Goal: Check status: Check status

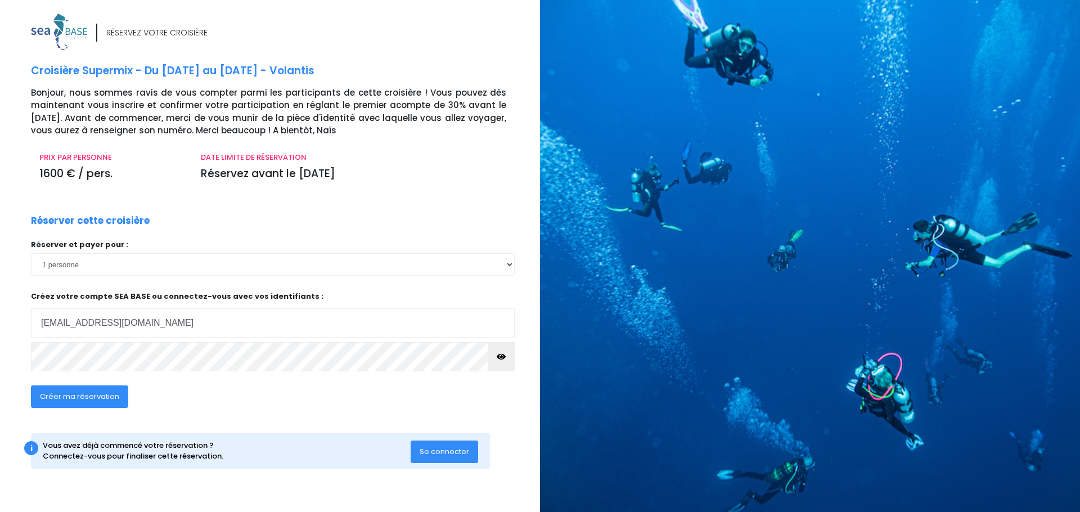
type input "pharmacie.jouvence21000@orange.fr"
click at [434, 449] on span "Se connecter" at bounding box center [444, 451] width 49 height 11
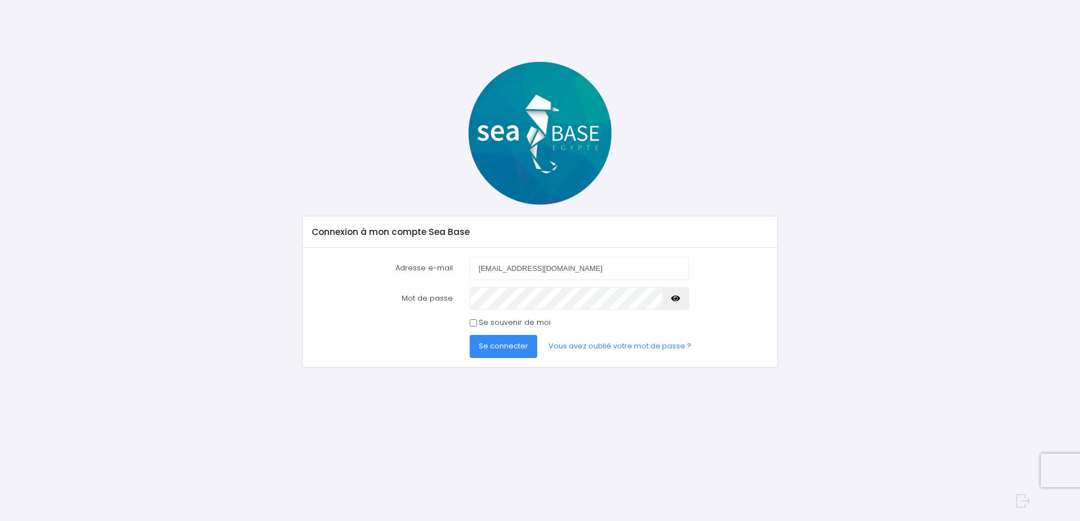
click at [501, 349] on span "Se connecter" at bounding box center [503, 346] width 49 height 11
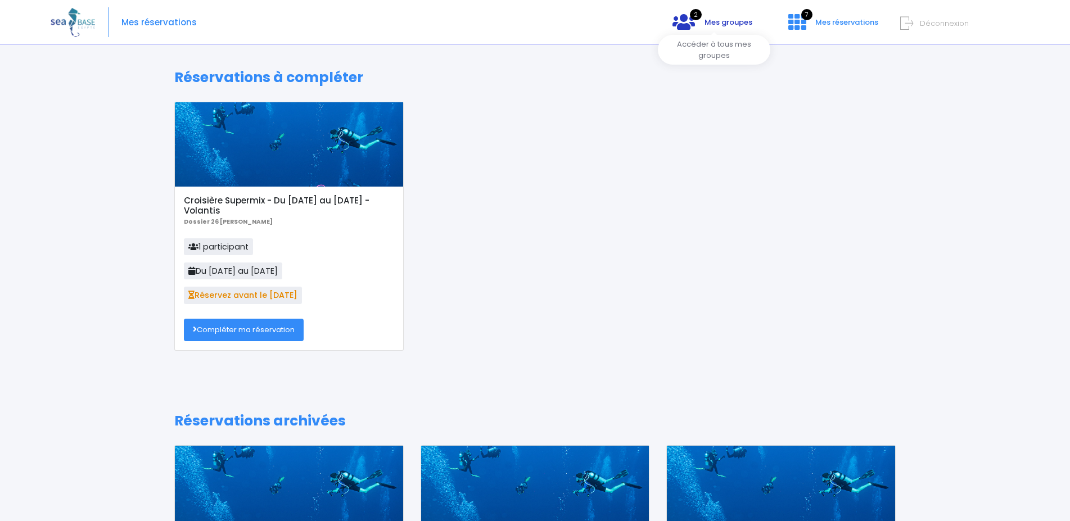
click at [707, 21] on span "Mes groupes" at bounding box center [729, 22] width 48 height 11
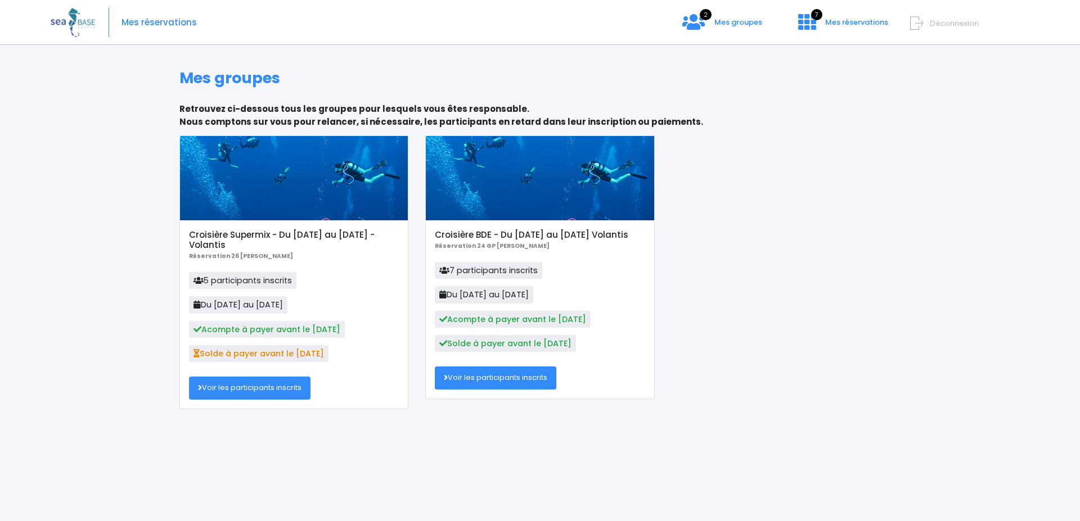
click at [246, 393] on link "Voir les participants inscrits" at bounding box center [249, 388] width 121 height 22
